Goal: Task Accomplishment & Management: Use online tool/utility

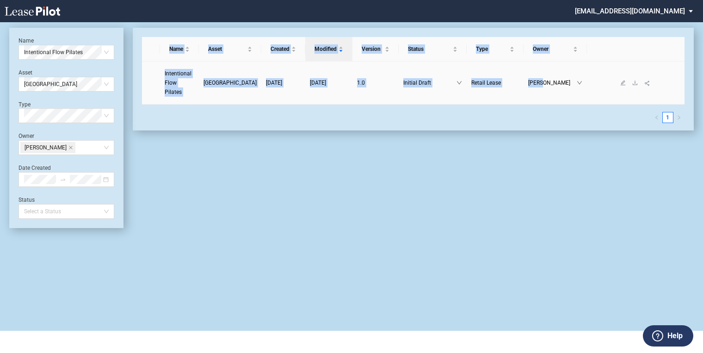
scroll to position [22, 0]
click at [194, 77] on link "Intentional Flow Pilates" at bounding box center [180, 83] width 30 height 28
click at [225, 80] on span "[GEOGRAPHIC_DATA]" at bounding box center [229, 83] width 53 height 6
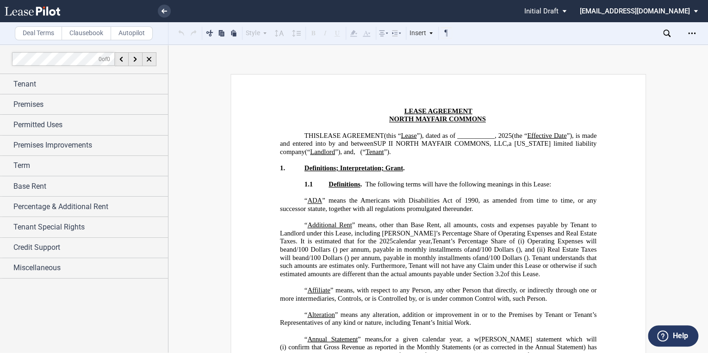
click at [81, 30] on label "Clausebook" at bounding box center [86, 33] width 49 height 14
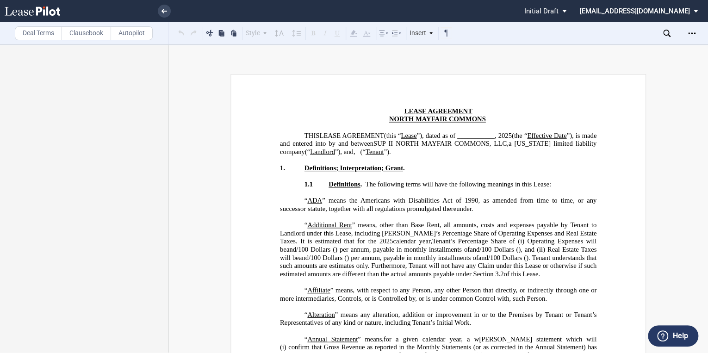
click at [50, 39] on label "Deal Terms" at bounding box center [38, 33] width 47 height 14
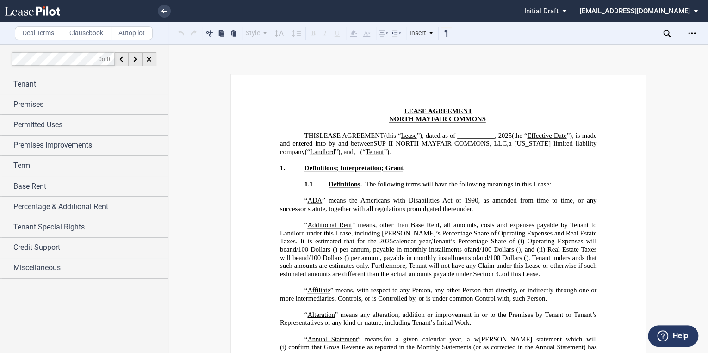
click at [75, 33] on label "Clausebook" at bounding box center [86, 33] width 49 height 14
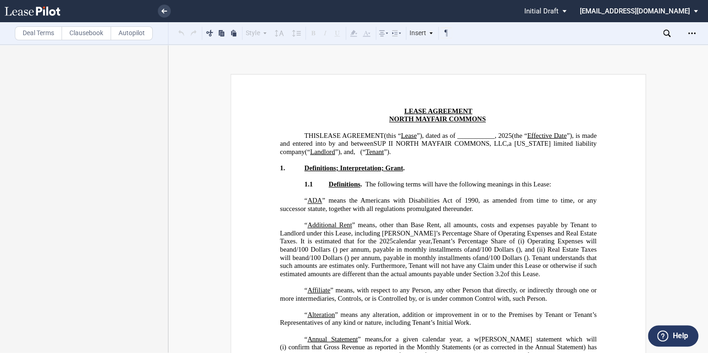
scroll to position [37, 0]
